Goal: Task Accomplishment & Management: Complete application form

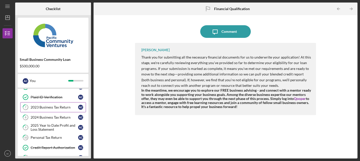
scroll to position [29, 0]
click at [47, 106] on div "2023 Business Tax Return" at bounding box center [55, 108] width 48 height 4
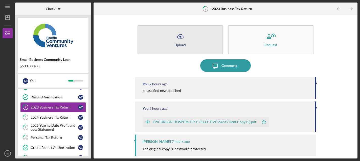
click at [180, 35] on icon "Icon/Upload" at bounding box center [180, 36] width 13 height 13
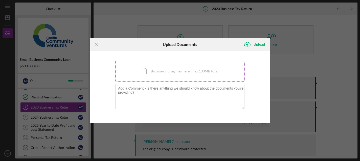
click at [181, 64] on div "Icon/Document Browse or drag files here (max 100MB total) Tap to choose files o…" at bounding box center [180, 71] width 130 height 21
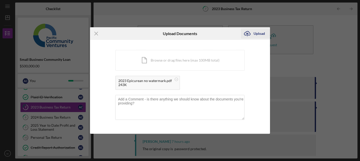
click at [253, 35] on icon "Icon/Upload" at bounding box center [247, 33] width 13 height 13
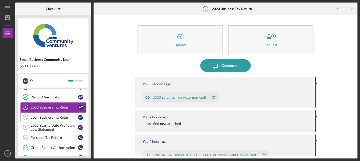
click at [51, 116] on div "2024 Business Tax Return" at bounding box center [55, 118] width 48 height 4
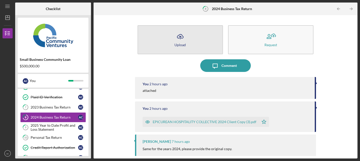
click at [174, 39] on icon "Icon/Upload" at bounding box center [180, 36] width 13 height 13
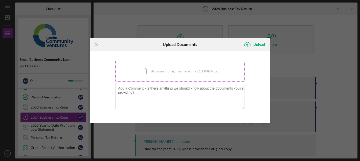
click at [204, 69] on div "Icon/Document Browse or drag files here (max 100MB total) Tap to choose files o…" at bounding box center [180, 71] width 130 height 21
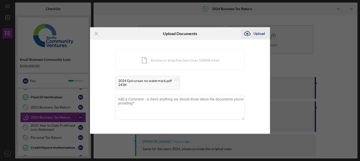
click at [251, 33] on icon "Icon/Upload" at bounding box center [247, 33] width 13 height 13
